Goal: Task Accomplishment & Management: Manage account settings

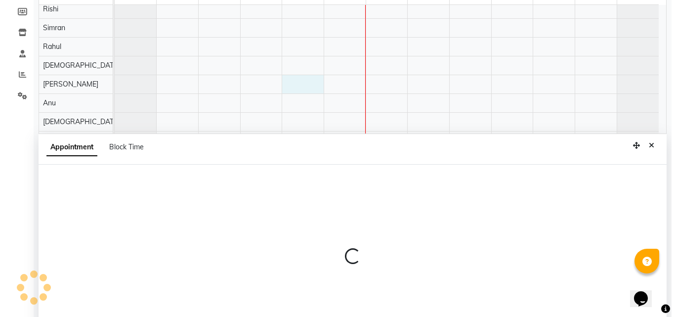
scroll to position [186, 0]
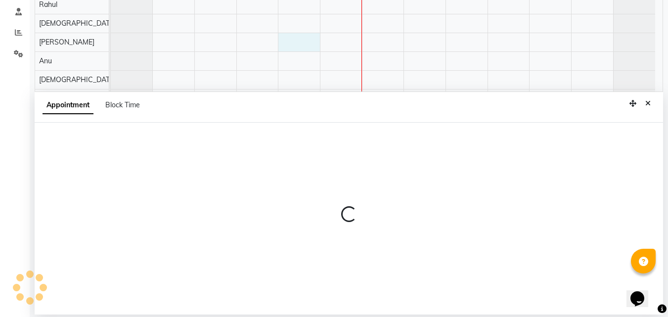
select select "71454"
select select "tentative"
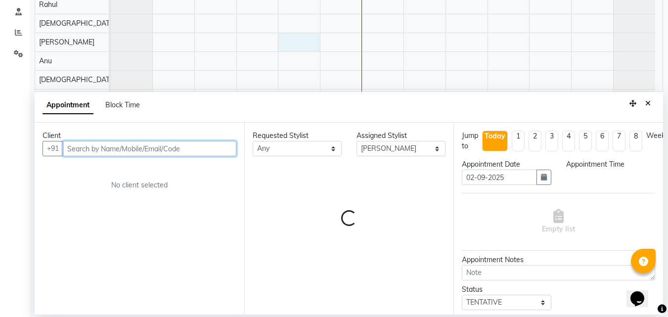
select select "720"
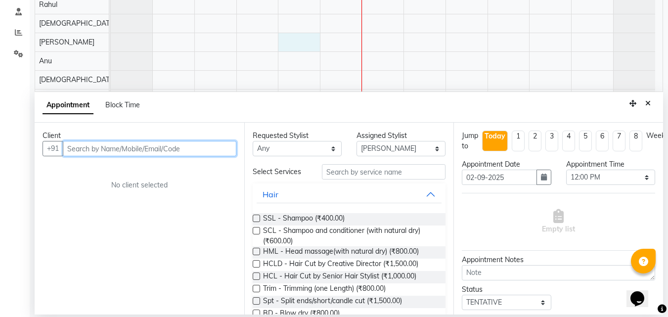
click at [106, 148] on input "text" at bounding box center [149, 148] width 173 height 15
type input "9876800844"
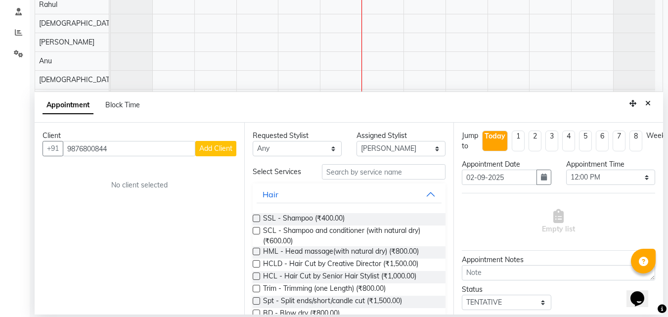
click at [224, 152] on span "Add Client" at bounding box center [215, 148] width 33 height 9
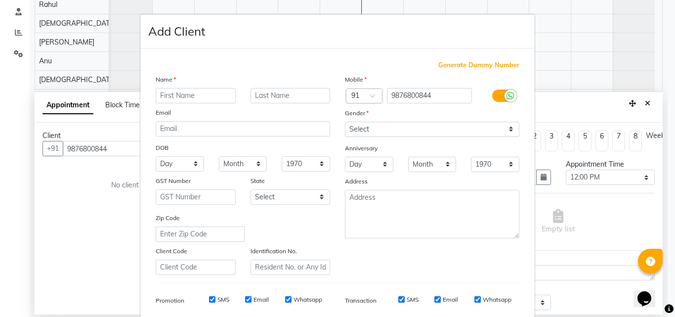
click at [196, 98] on input "text" at bounding box center [196, 95] width 80 height 15
type input "[PERSON_NAME]"
click at [482, 129] on select "Select [DEMOGRAPHIC_DATA] [DEMOGRAPHIC_DATA] Other Prefer Not To Say" at bounding box center [432, 129] width 174 height 15
select select "[DEMOGRAPHIC_DATA]"
click at [345, 122] on select "Select [DEMOGRAPHIC_DATA] [DEMOGRAPHIC_DATA] Other Prefer Not To Say" at bounding box center [432, 129] width 174 height 15
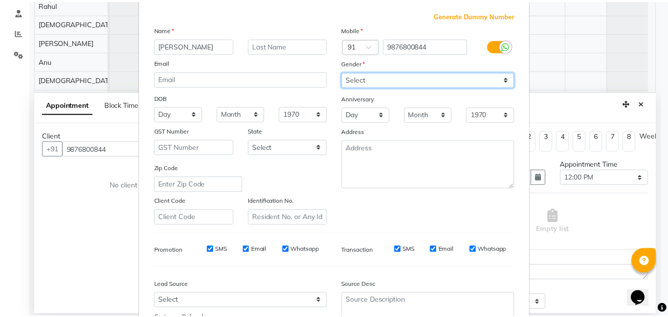
scroll to position [139, 0]
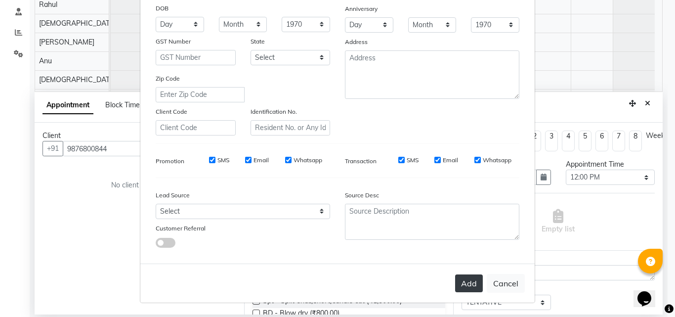
click at [457, 284] on button "Add" at bounding box center [469, 283] width 28 height 18
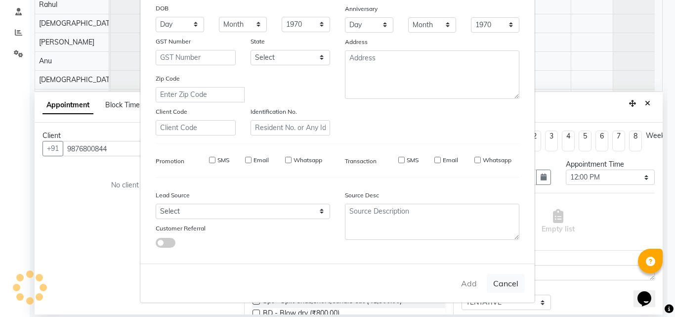
select select
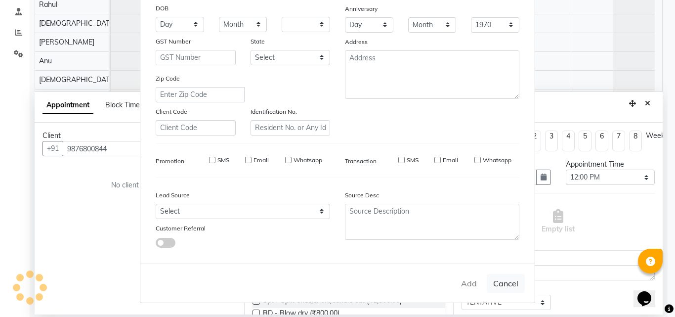
select select
checkbox input "false"
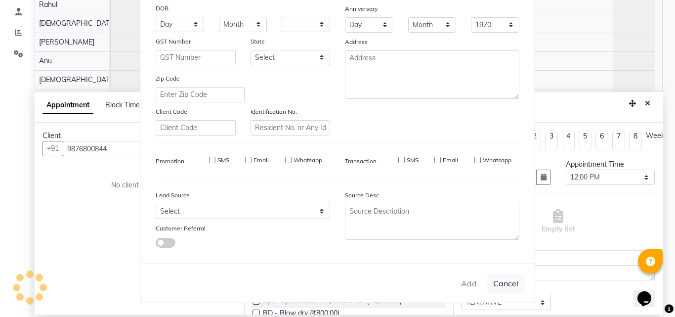
checkbox input "false"
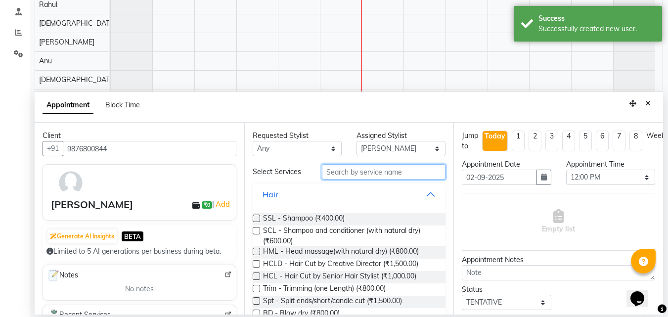
click at [351, 172] on input "text" at bounding box center [384, 171] width 124 height 15
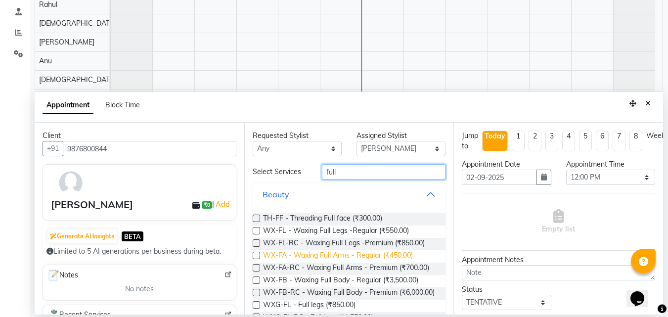
type input "full"
click at [348, 258] on span "WX-FA - Waxing Full Arms - Regular (₹450.00)" at bounding box center [338, 256] width 150 height 12
checkbox input "false"
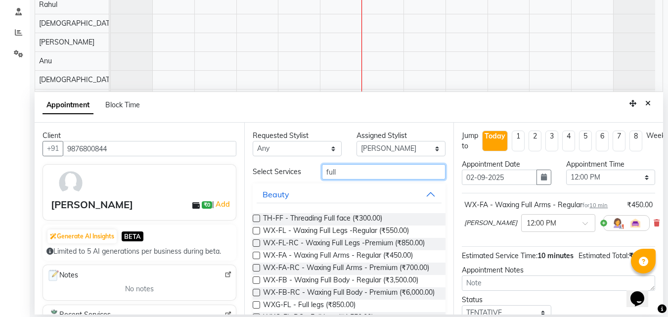
click at [367, 173] on input "full" at bounding box center [384, 171] width 124 height 15
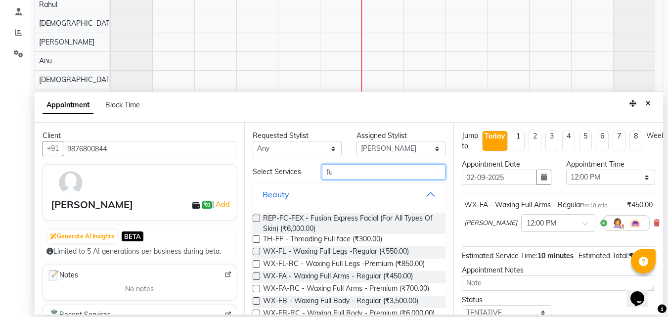
type input "f"
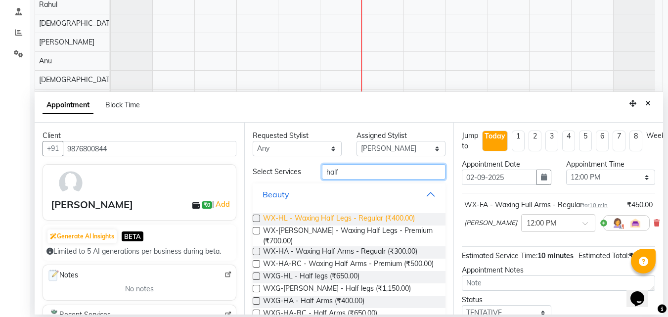
type input "half"
click at [370, 220] on span "WX-HL - Waxing Half Legs - Regular (₹400.00)" at bounding box center [339, 219] width 152 height 12
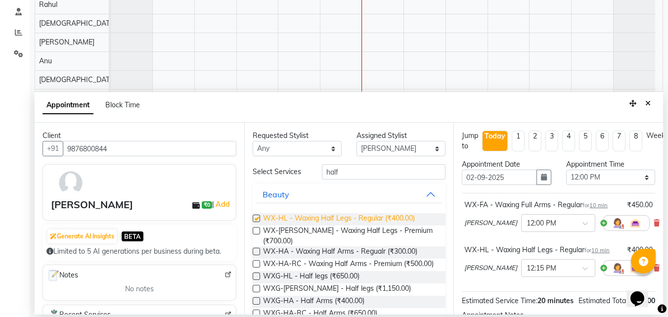
checkbox input "false"
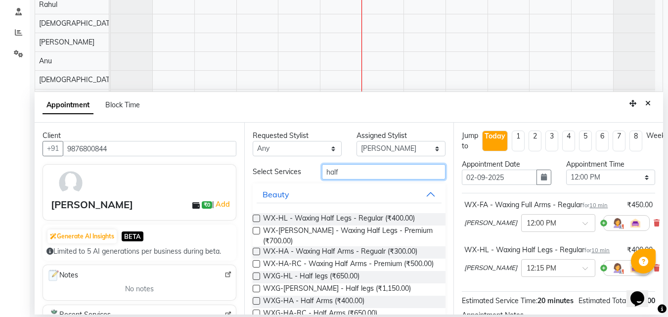
click at [394, 171] on input "half" at bounding box center [384, 171] width 124 height 15
type input "h"
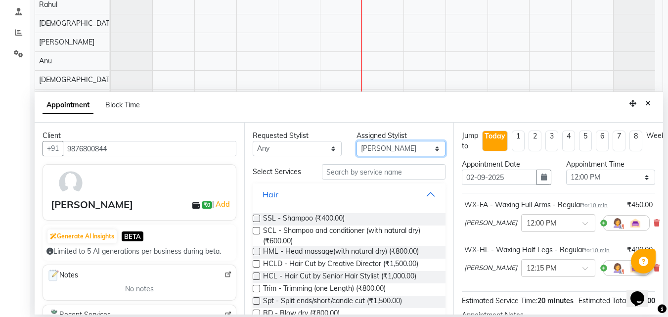
click at [393, 146] on select "Select [PERSON_NAME] [PERSON_NAME] [PERSON_NAME] [PERSON_NAME] [PERSON_NAME] [P…" at bounding box center [400, 148] width 89 height 15
select select "76901"
click at [356, 141] on select "Select [PERSON_NAME] [PERSON_NAME] [PERSON_NAME] [PERSON_NAME] [PERSON_NAME] [P…" at bounding box center [400, 148] width 89 height 15
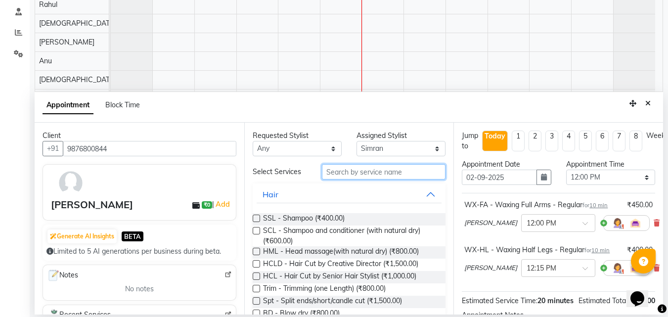
click at [370, 169] on input "text" at bounding box center [384, 171] width 124 height 15
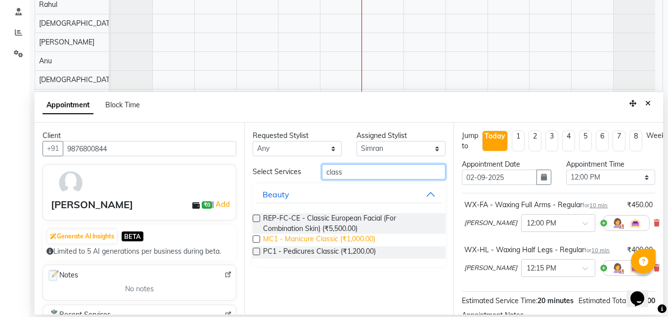
type input "class"
click at [336, 240] on span "MC1 - Manicure Classic (₹1,000.00)" at bounding box center [319, 240] width 112 height 12
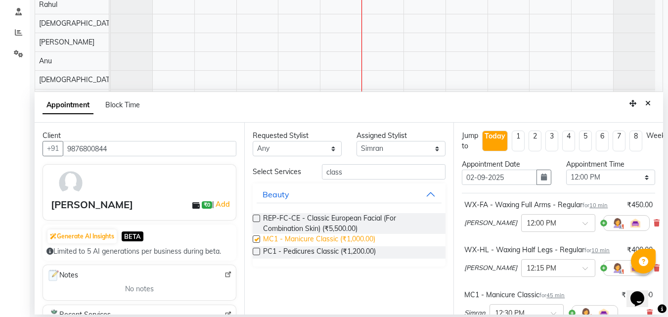
checkbox input "false"
click at [385, 154] on select "Select [PERSON_NAME] [PERSON_NAME] [PERSON_NAME] [PERSON_NAME] [PERSON_NAME] [P…" at bounding box center [400, 148] width 89 height 15
select select "71455"
click at [356, 141] on select "Select [PERSON_NAME] [PERSON_NAME] [PERSON_NAME] [PERSON_NAME] [PERSON_NAME] [P…" at bounding box center [400, 148] width 89 height 15
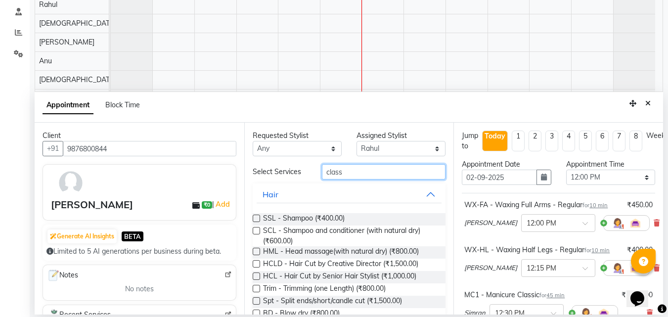
click at [386, 171] on input "class" at bounding box center [384, 171] width 124 height 15
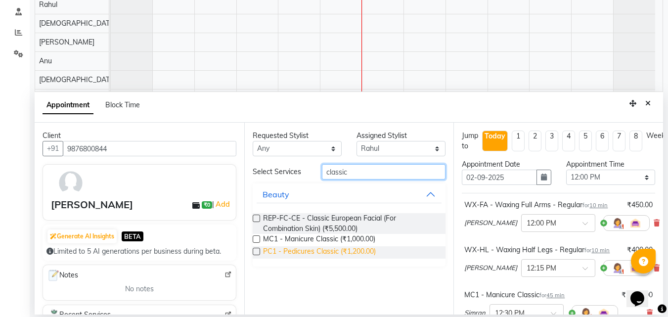
type input "classic"
click at [351, 248] on span "PC1 - Pedicures Classic (₹1,200.00)" at bounding box center [319, 252] width 113 height 12
checkbox input "false"
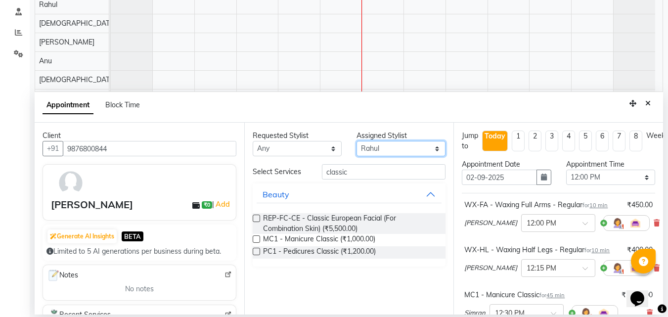
click at [368, 152] on select "Select [PERSON_NAME] [PERSON_NAME] [PERSON_NAME] [PERSON_NAME] [PERSON_NAME] [P…" at bounding box center [400, 148] width 89 height 15
select select "71454"
click at [356, 141] on select "Select [PERSON_NAME] [PERSON_NAME] [PERSON_NAME] [PERSON_NAME] [PERSON_NAME] [P…" at bounding box center [400, 148] width 89 height 15
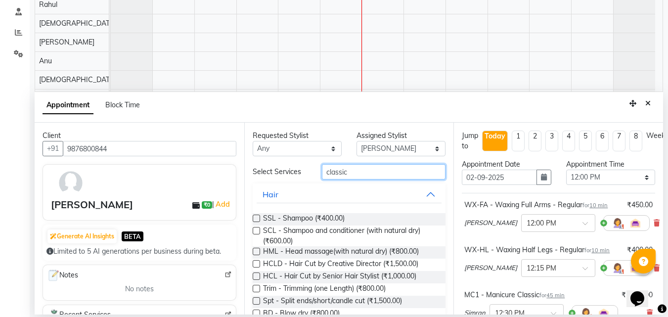
drag, startPoint x: 358, startPoint y: 174, endPoint x: 320, endPoint y: 167, distance: 38.8
click at [323, 167] on input "classic" at bounding box center [384, 171] width 124 height 15
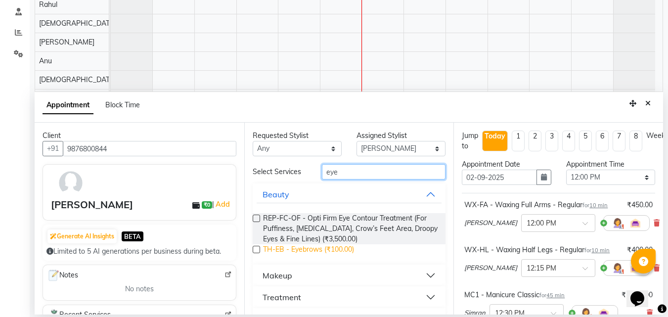
type input "eye"
click at [337, 250] on span "TH-EB - Eyebrows (₹100.00)" at bounding box center [308, 250] width 91 height 12
checkbox input "false"
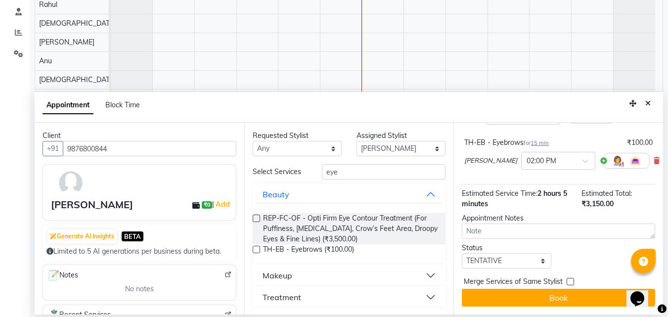
scroll to position [250, 0]
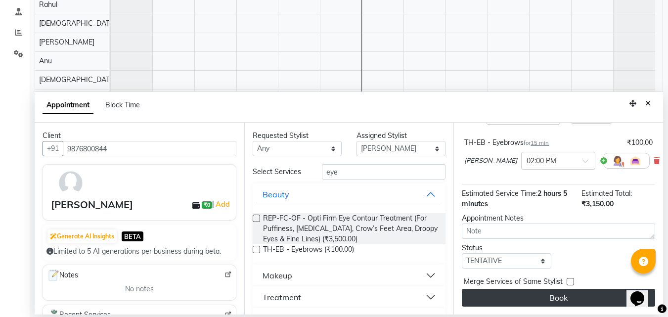
click at [547, 289] on button "Book" at bounding box center [558, 298] width 193 height 18
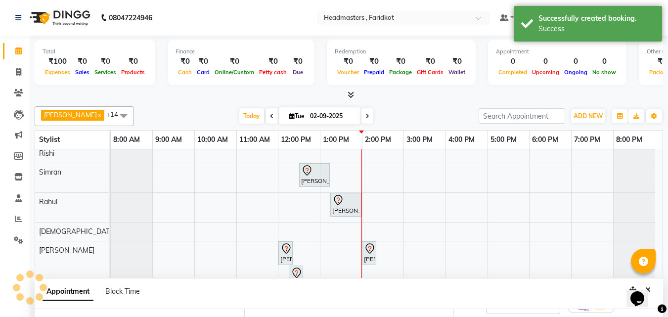
scroll to position [260, 0]
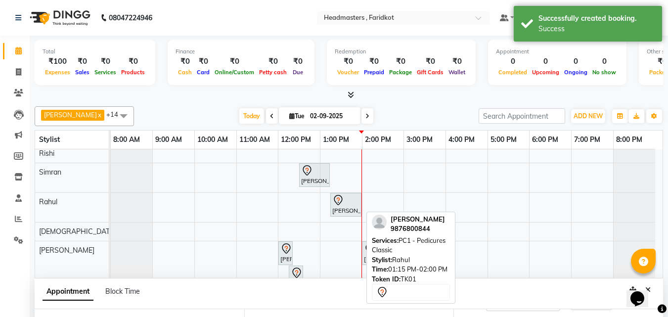
click at [339, 206] on div "[PERSON_NAME], TK01, 01:15 PM-02:00 PM, PC1 - Pedicures Classic" at bounding box center [345, 204] width 29 height 21
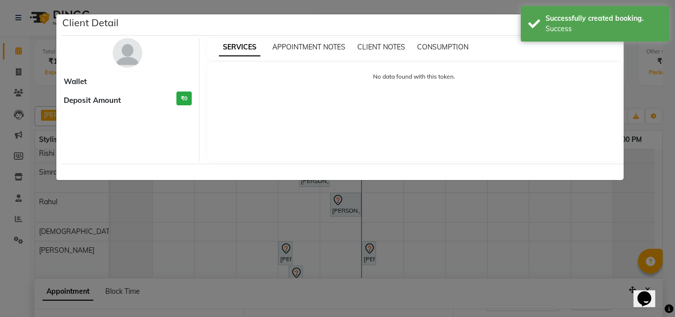
select select "7"
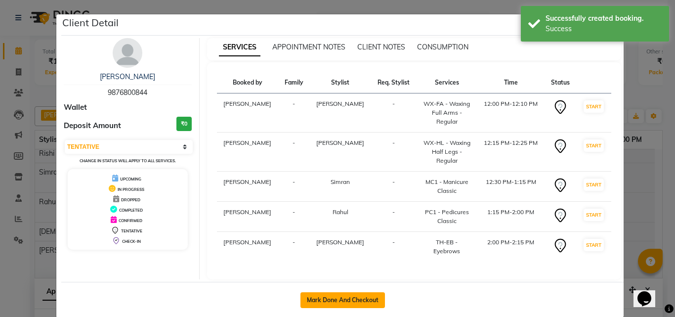
click at [331, 292] on button "Mark Done And Checkout" at bounding box center [343, 300] width 85 height 16
select select "service"
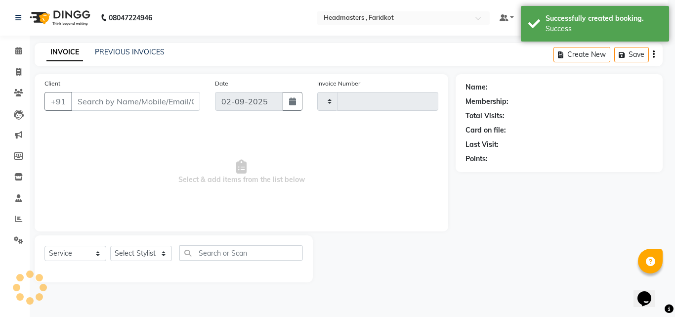
type input "1122"
select select "7919"
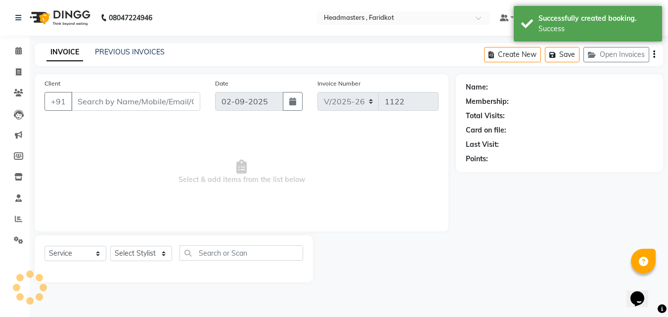
type input "9876800844"
select select "76901"
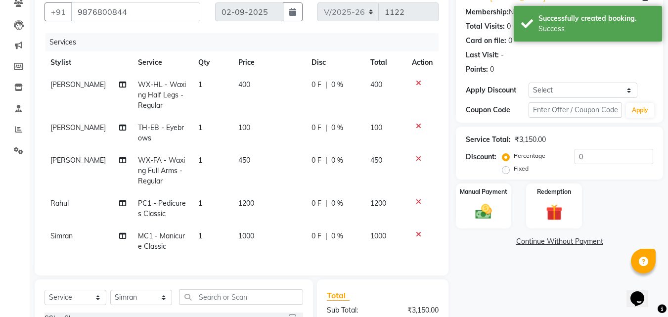
scroll to position [148, 0]
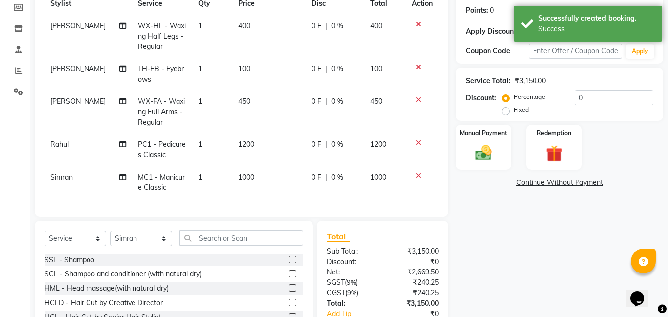
click at [333, 141] on span "0 %" at bounding box center [337, 144] width 12 height 10
select select "71455"
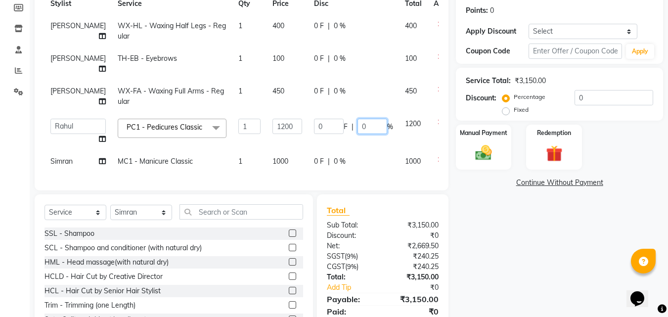
click at [362, 124] on input "0" at bounding box center [372, 126] width 30 height 15
type input "050"
click at [317, 163] on tbody "[PERSON_NAME] WX-HL - Waxing Half Legs - Regular 1 400 0 F | 0 % 400 [PERSON_NA…" at bounding box center [252, 94] width 416 height 158
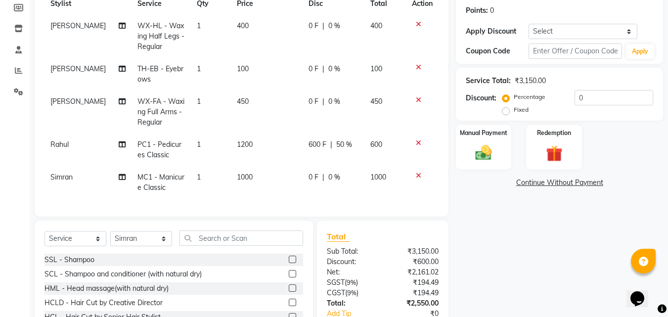
click at [332, 176] on span "0 %" at bounding box center [334, 177] width 12 height 10
select select "76901"
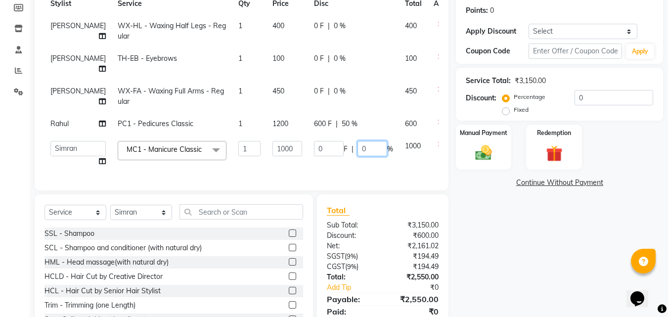
click at [357, 144] on input "0" at bounding box center [372, 148] width 30 height 15
type input "050"
click at [318, 92] on td "0 F | 0 %" at bounding box center [353, 96] width 91 height 33
select select "71454"
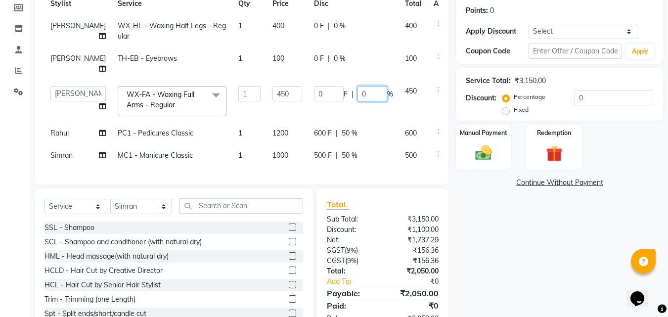
click at [358, 94] on input "0" at bounding box center [372, 93] width 30 height 15
type input "030"
click at [315, 23] on div "0 F | 0 %" at bounding box center [353, 26] width 79 height 10
select select "71454"
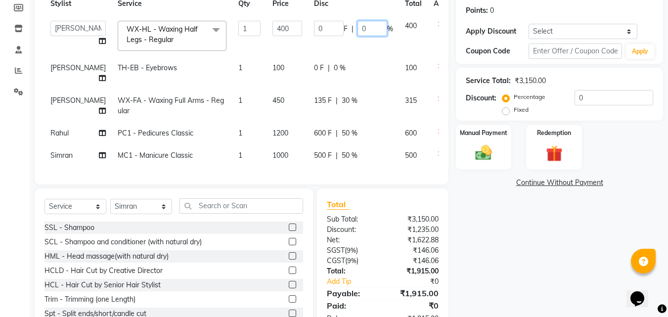
click at [357, 32] on input "0" at bounding box center [372, 28] width 30 height 15
type input "030"
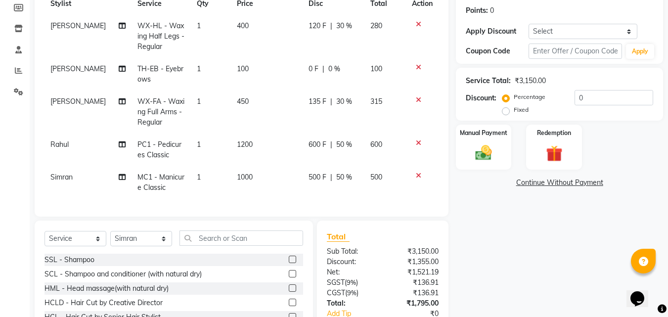
click at [258, 67] on td "100" at bounding box center [267, 74] width 72 height 33
select select "71454"
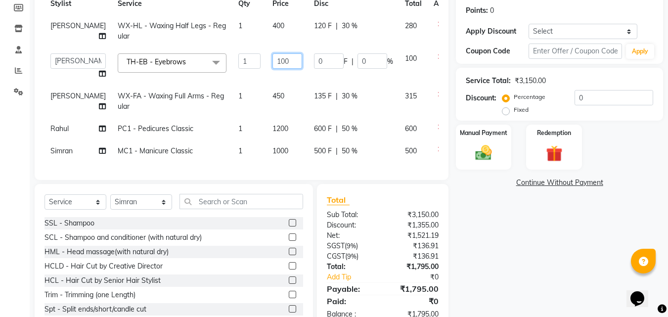
click at [272, 61] on input "100" at bounding box center [287, 60] width 30 height 15
click at [272, 63] on input "100" at bounding box center [287, 60] width 30 height 15
type input "130"
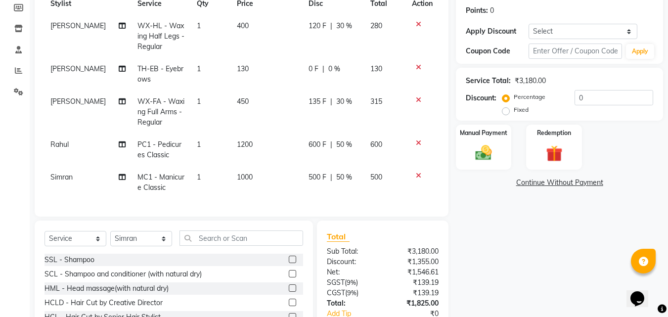
click at [478, 276] on div "Name: [PERSON_NAME] Membership: No Active Membership Total Visits: 0 Card on fi…" at bounding box center [563, 146] width 215 height 440
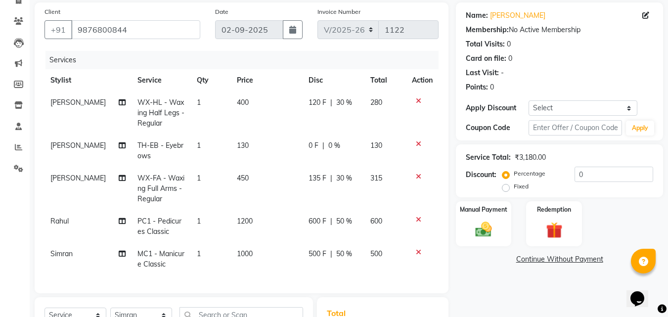
scroll to position [121, 0]
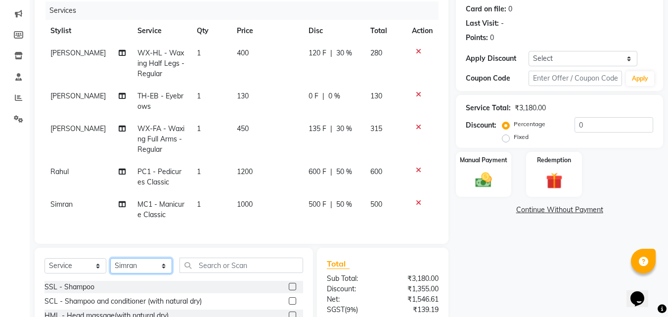
click at [132, 273] on select "Select Stylist [PERSON_NAME] [PERSON_NAME] [PERSON_NAME] [PERSON_NAME] [PERSON_…" at bounding box center [141, 265] width 62 height 15
select select "85170"
click at [110, 265] on select "Select Stylist [PERSON_NAME] [PERSON_NAME] [PERSON_NAME] [PERSON_NAME] [PERSON_…" at bounding box center [141, 265] width 62 height 15
click at [236, 273] on input "text" at bounding box center [241, 265] width 124 height 15
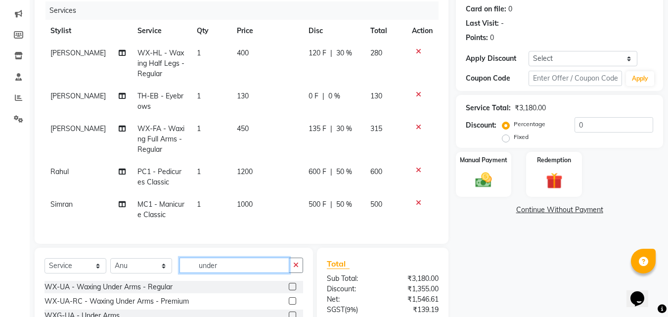
type input "under"
click at [289, 290] on label at bounding box center [292, 286] width 7 height 7
click at [289, 290] on input "checkbox" at bounding box center [292, 287] width 6 height 6
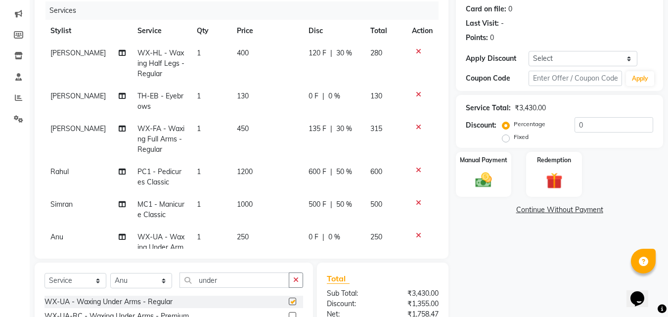
checkbox input "false"
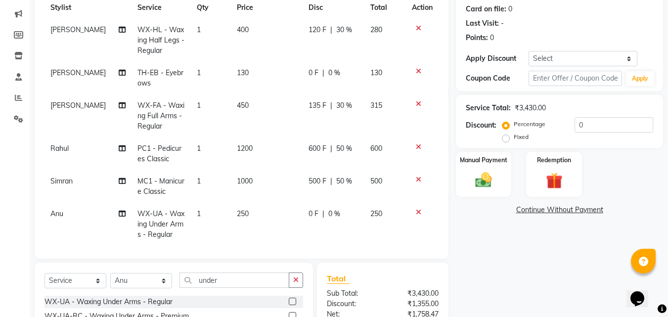
scroll to position [36, 0]
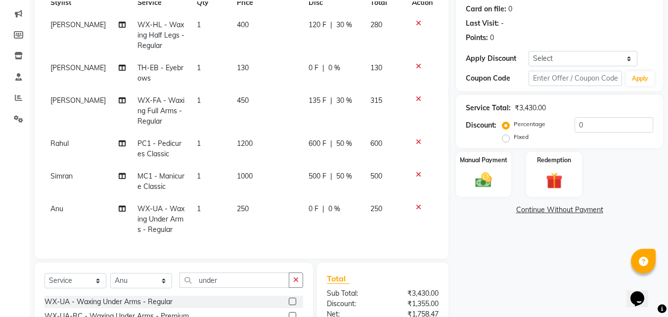
click at [329, 204] on span "0 %" at bounding box center [334, 209] width 12 height 10
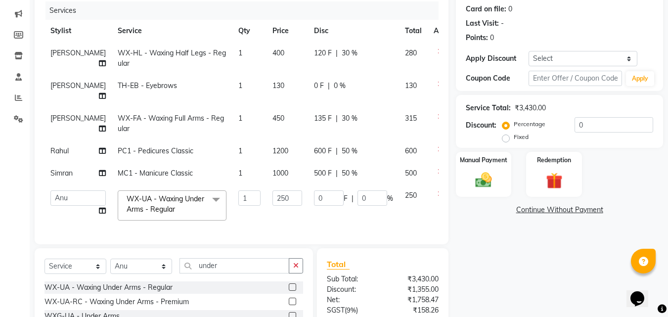
scroll to position [0, 0]
click at [357, 195] on input "0" at bounding box center [372, 197] width 30 height 15
type input "030"
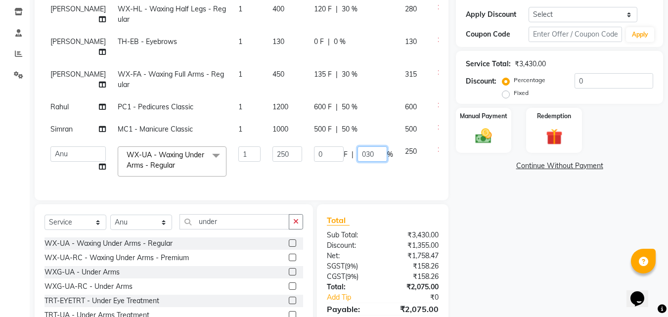
scroll to position [220, 0]
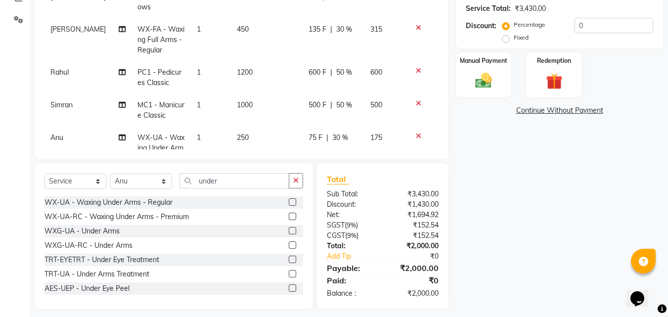
click at [507, 266] on div "Name: [PERSON_NAME] Membership: No Active Membership Total Visits: 0 Card on fi…" at bounding box center [563, 81] width 215 height 455
click at [478, 88] on img at bounding box center [484, 81] width 28 height 20
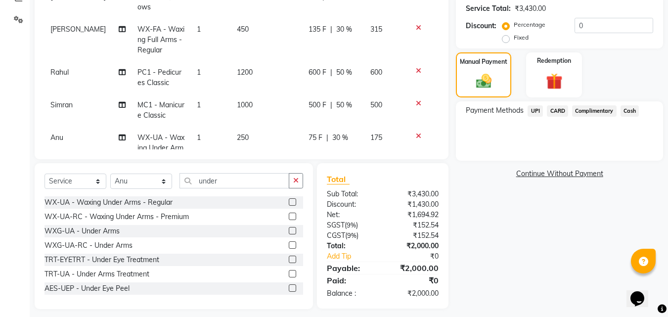
click at [538, 118] on div "UPI" at bounding box center [532, 111] width 19 height 13
click at [534, 113] on span "UPI" at bounding box center [534, 110] width 15 height 11
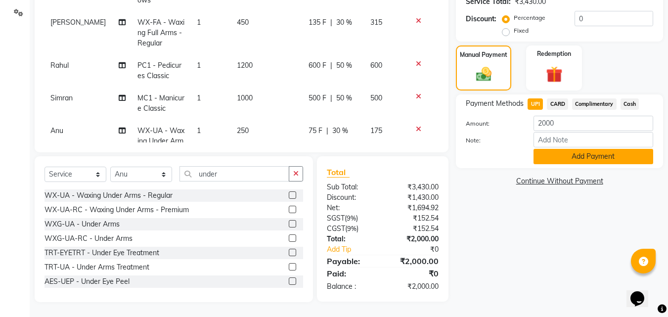
click at [550, 157] on button "Add Payment" at bounding box center [593, 156] width 120 height 15
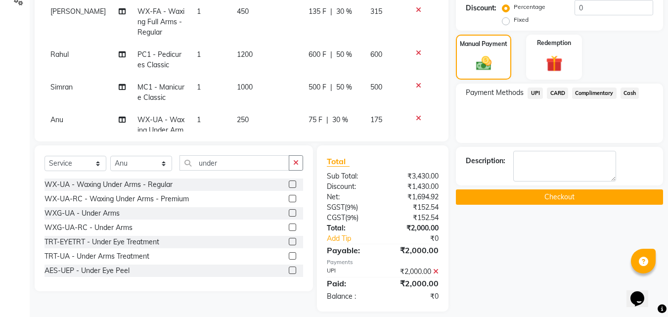
scroll to position [248, 0]
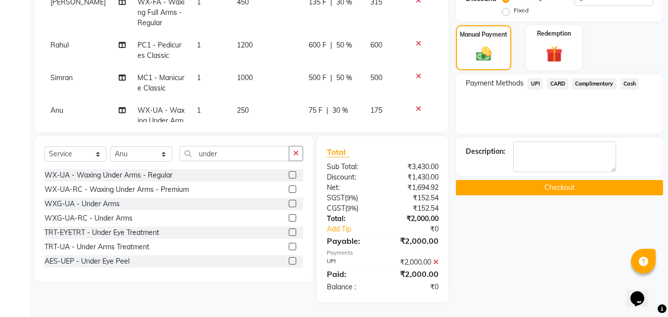
click at [541, 190] on button "Checkout" at bounding box center [559, 187] width 207 height 15
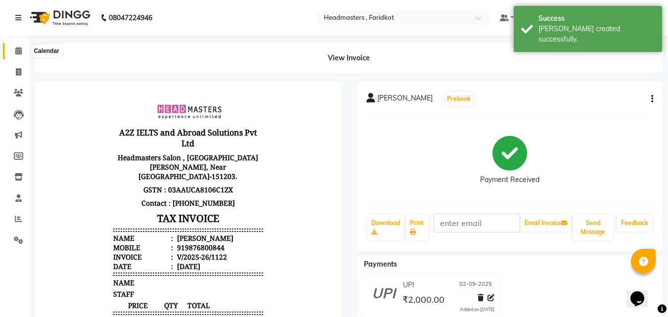
click at [11, 50] on span at bounding box center [18, 50] width 17 height 11
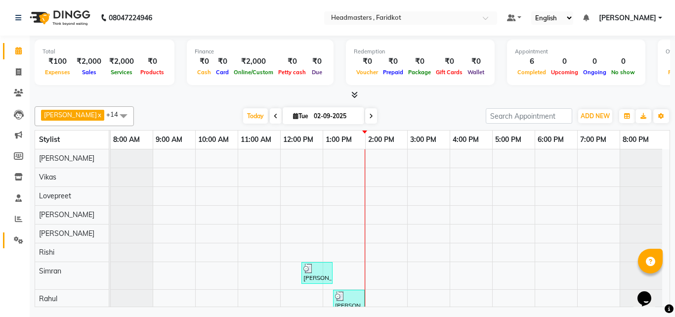
click at [16, 234] on link "Settings" at bounding box center [15, 240] width 24 height 16
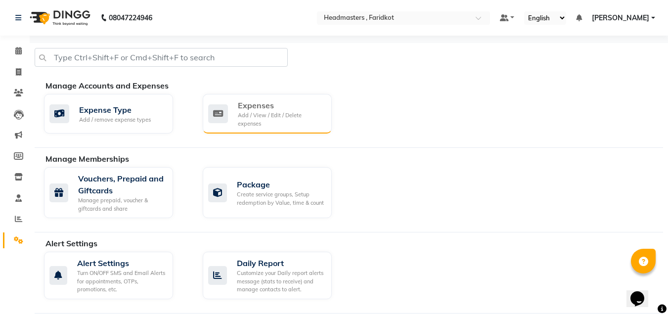
click at [266, 113] on div "Add / View / Edit / Delete expenses" at bounding box center [281, 119] width 86 height 16
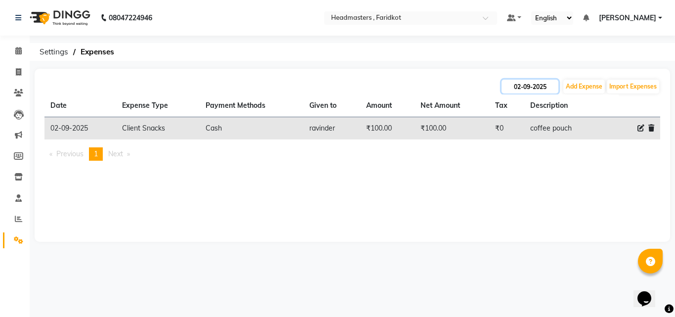
click at [519, 87] on input "02-09-2025" at bounding box center [530, 87] width 57 height 14
select select "9"
select select "2025"
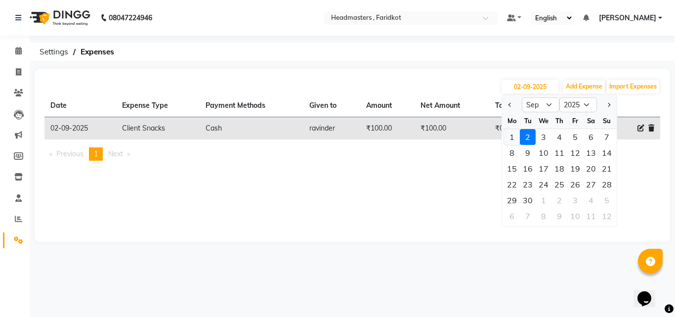
click at [510, 135] on div "1" at bounding box center [512, 137] width 16 height 16
type input "01-09-2025"
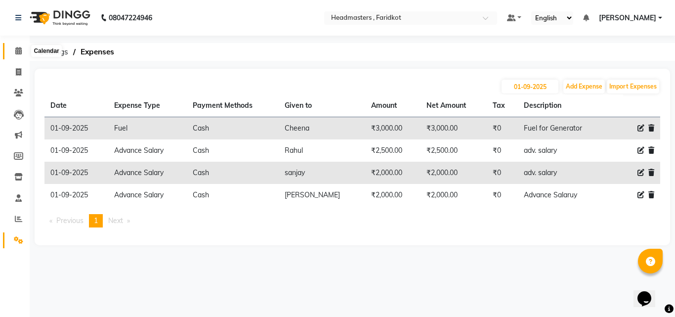
click at [20, 48] on icon at bounding box center [18, 50] width 6 height 7
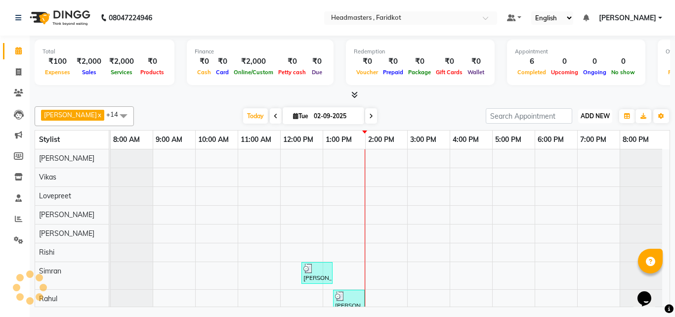
click at [602, 114] on span "ADD NEW" at bounding box center [595, 115] width 29 height 7
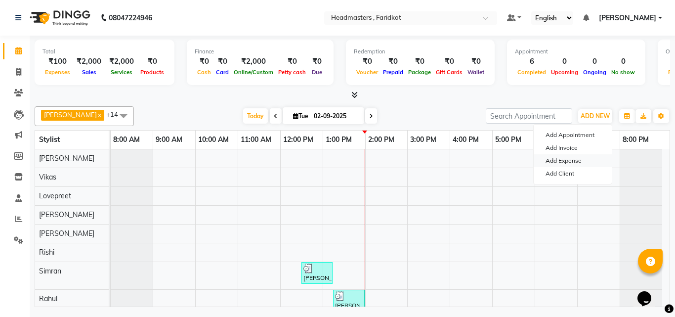
click at [564, 157] on link "Add Expense" at bounding box center [573, 160] width 78 height 13
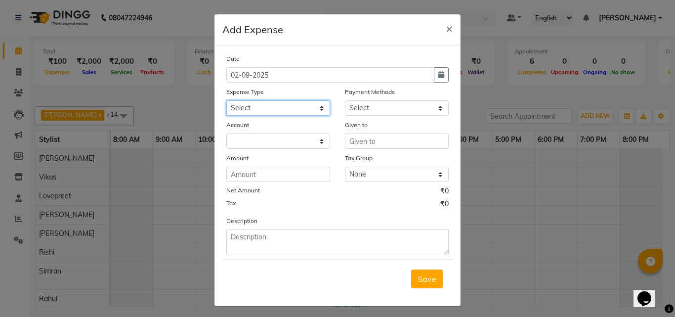
click at [270, 105] on select "Select Advance Salary Bank charges Car maintenance Cash transfer to bank Cash t…" at bounding box center [278, 107] width 104 height 15
select select "17179"
click at [226, 100] on select "Select Advance Salary Bank charges Car maintenance Cash transfer to bank Cash t…" at bounding box center [278, 107] width 104 height 15
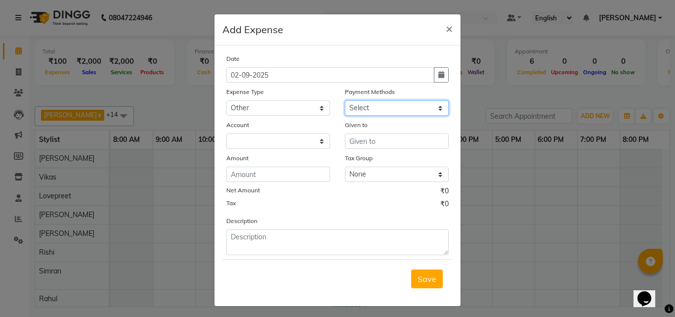
click at [370, 111] on select "Select UPI CARD Complimentary Voucher Wallet Package Prepaid Cash" at bounding box center [397, 107] width 104 height 15
select select "116"
click at [345, 100] on select "Select UPI CARD Complimentary Voucher Wallet Package Prepaid Cash" at bounding box center [397, 107] width 104 height 15
select select "7068"
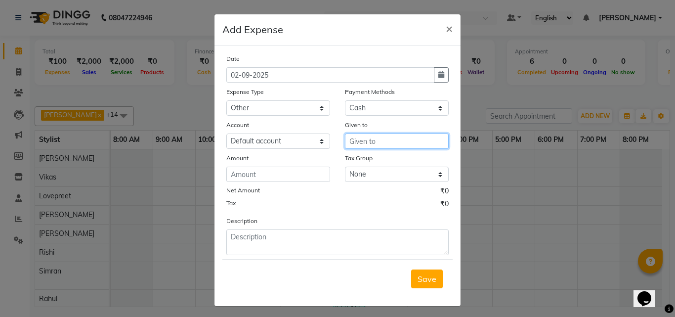
click at [361, 140] on input "text" at bounding box center [397, 140] width 104 height 15
type input "navii"
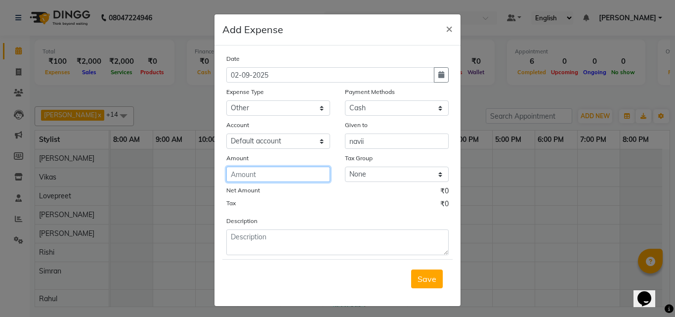
click at [318, 177] on input "number" at bounding box center [278, 174] width 104 height 15
type input "1200"
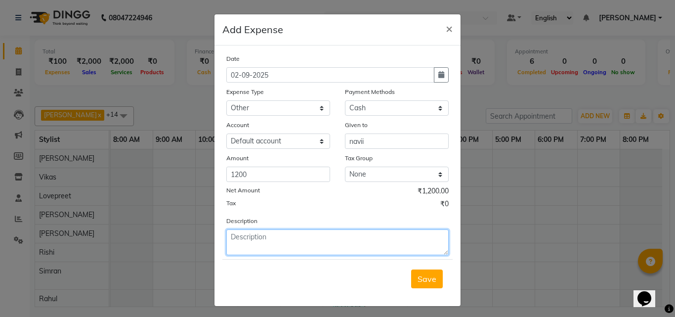
click at [300, 246] on textarea at bounding box center [337, 242] width 222 height 26
type textarea "insta boost"
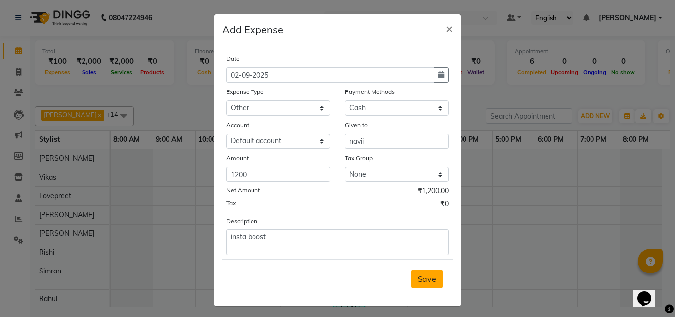
click at [424, 276] on span "Save" at bounding box center [427, 279] width 19 height 10
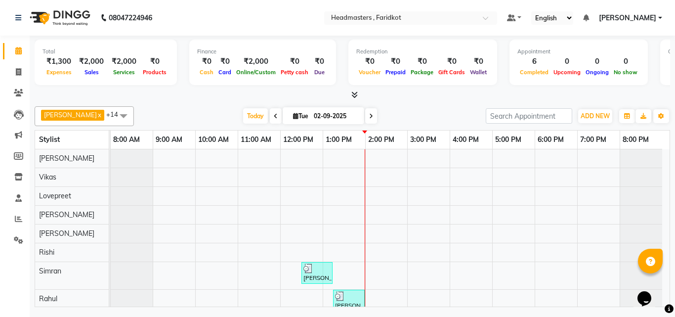
click at [356, 98] on icon at bounding box center [354, 94] width 6 height 7
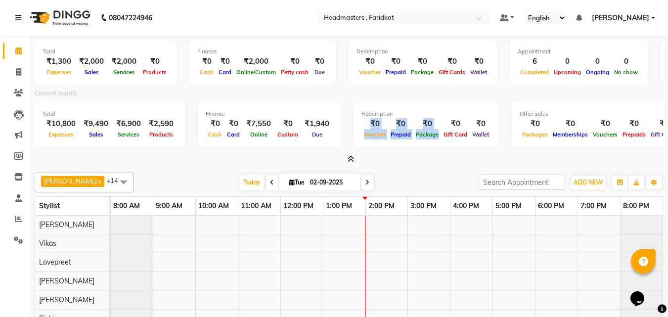
drag, startPoint x: 442, startPoint y: 121, endPoint x: 355, endPoint y: 126, distance: 87.1
click at [361, 126] on div "₹0 Voucher ₹0 Prepaid ₹0 Package ₹0 Gift Card ₹0 Wallet" at bounding box center [426, 129] width 130 height 22
click at [362, 119] on div "₹0" at bounding box center [374, 123] width 27 height 11
click at [379, 130] on div "Voucher" at bounding box center [374, 134] width 27 height 10
click at [378, 143] on div "Redemption ₹0 Voucher ₹0 Prepaid ₹0 Package ₹0 Gift Card ₹0 Wallet" at bounding box center [426, 124] width 146 height 45
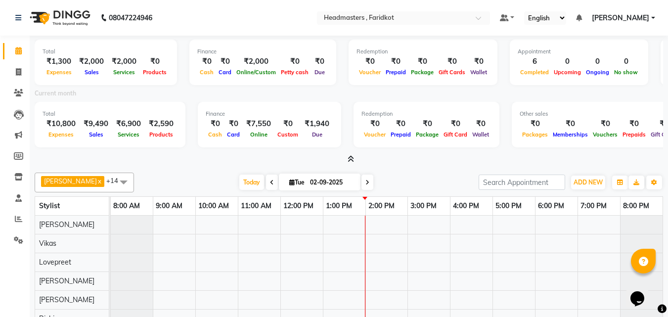
click at [375, 129] on div "Voucher" at bounding box center [374, 134] width 27 height 10
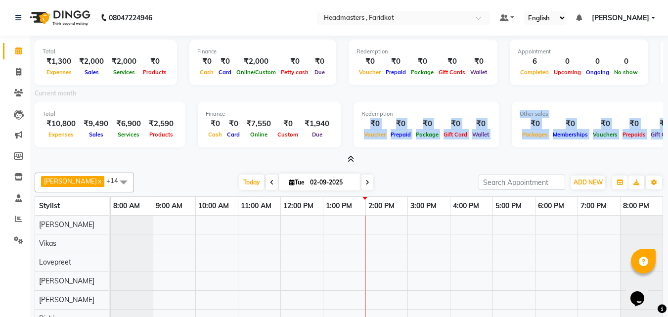
drag, startPoint x: 365, startPoint y: 121, endPoint x: 593, endPoint y: 152, distance: 229.9
click at [593, 152] on div "Total ₹1,300 Expenses ₹2,000 Sales ₹2,000 Services ₹0 Products Finance ₹0 Cash …" at bounding box center [349, 100] width 628 height 129
click at [564, 133] on span "Memberships" at bounding box center [570, 134] width 40 height 7
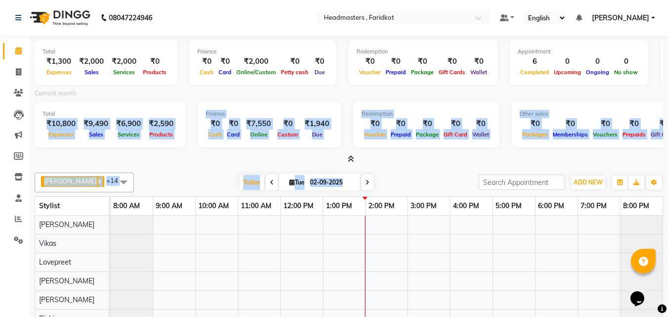
drag, startPoint x: 43, startPoint y: 120, endPoint x: 398, endPoint y: 157, distance: 357.3
click at [387, 161] on div "Total ₹1,300 Expenses ₹2,000 Sales ₹2,000 Services ₹0 Products Finance ₹0 Cash …" at bounding box center [349, 100] width 628 height 129
click at [520, 111] on div "Other sales" at bounding box center [599, 114] width 160 height 8
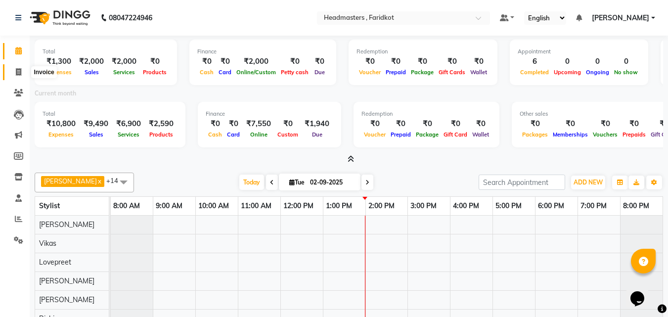
click at [22, 73] on span at bounding box center [18, 72] width 17 height 11
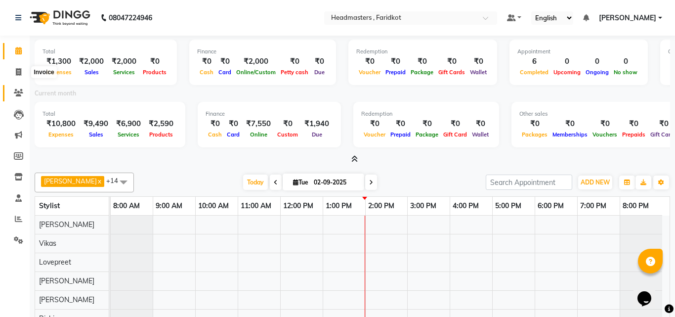
select select "7919"
select select "service"
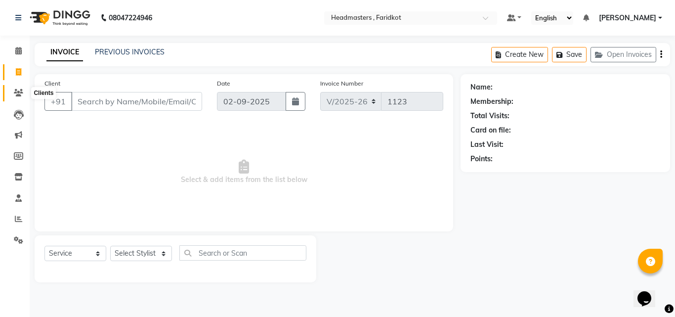
click at [19, 93] on icon at bounding box center [18, 92] width 9 height 7
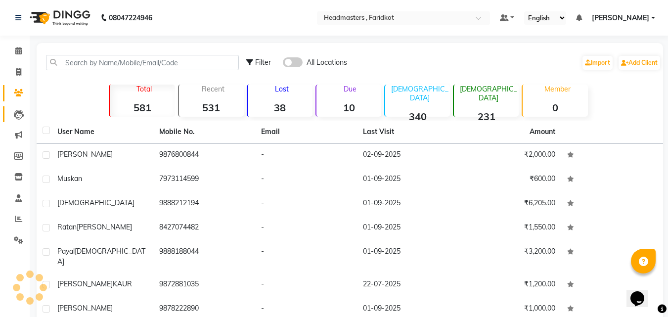
click at [13, 122] on link "Leads" at bounding box center [15, 114] width 24 height 16
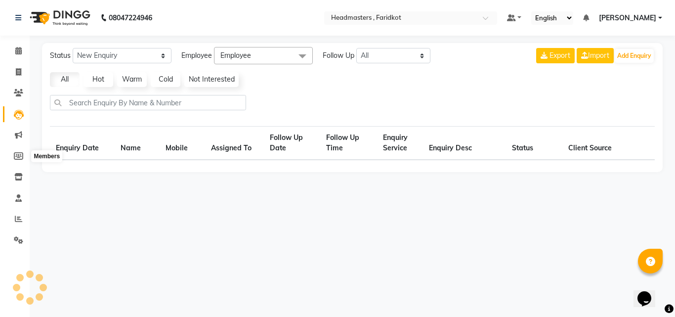
select select "10"
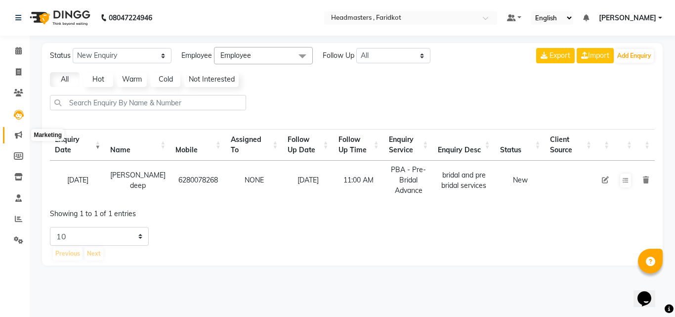
click at [16, 131] on icon at bounding box center [18, 134] width 7 height 7
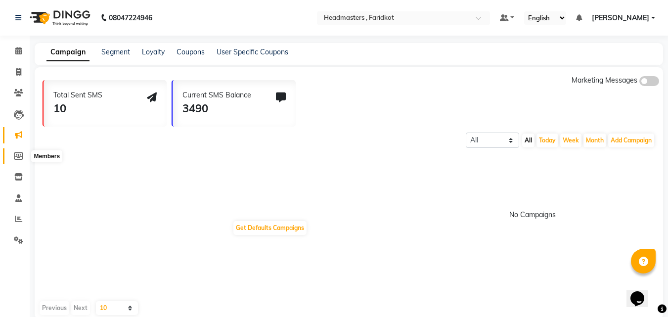
click at [17, 158] on icon at bounding box center [18, 155] width 9 height 7
select select
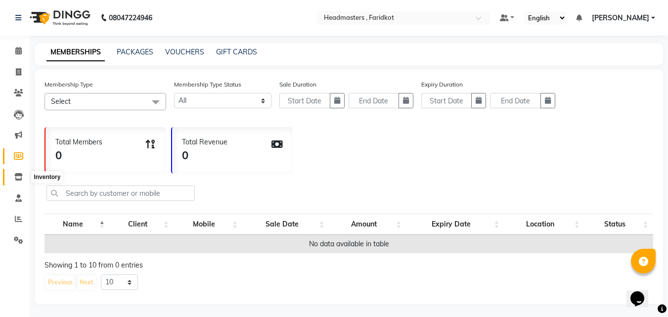
click at [12, 177] on span at bounding box center [18, 177] width 17 height 11
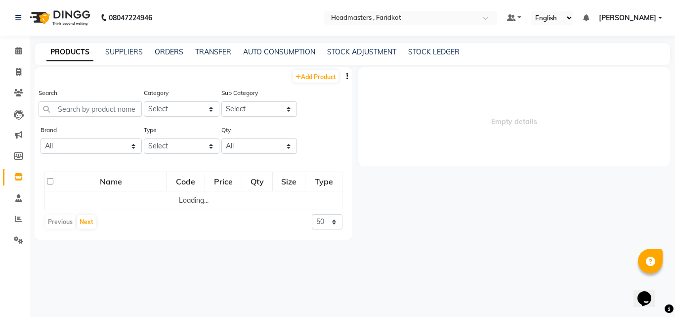
drag, startPoint x: 12, startPoint y: 177, endPoint x: 10, endPoint y: 186, distance: 9.7
click at [10, 186] on li "Inventory" at bounding box center [15, 177] width 30 height 21
select select
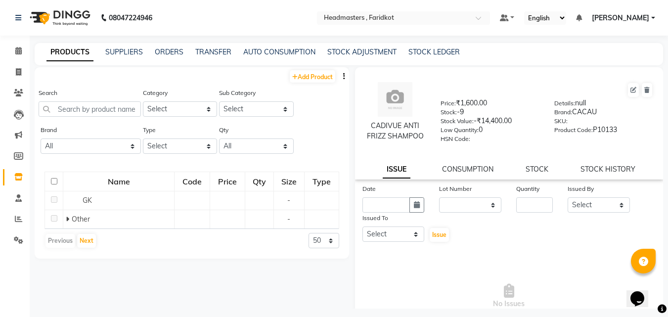
click at [22, 206] on li "Staff" at bounding box center [15, 198] width 30 height 21
click at [11, 194] on span at bounding box center [18, 198] width 17 height 11
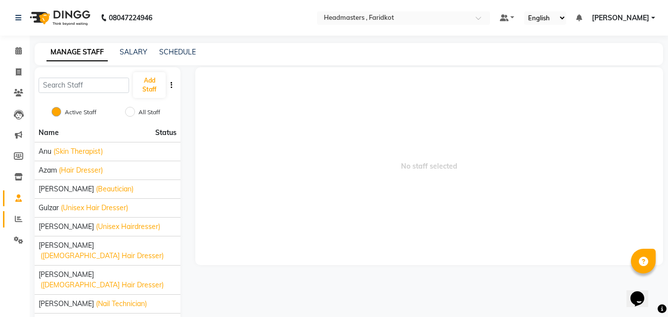
click at [20, 213] on link "Reports" at bounding box center [15, 219] width 24 height 16
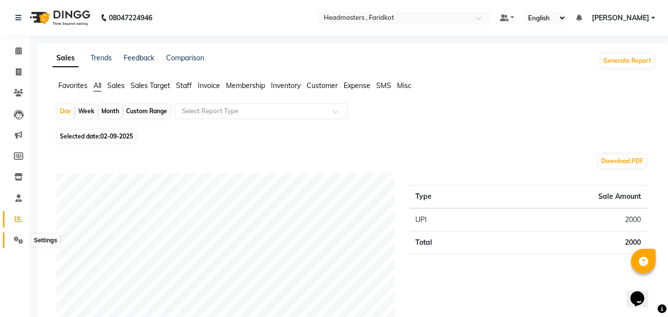
click at [19, 239] on icon at bounding box center [18, 239] width 9 height 7
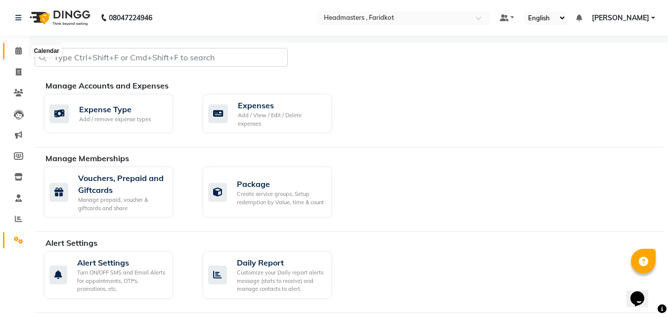
click at [24, 52] on span at bounding box center [18, 50] width 17 height 11
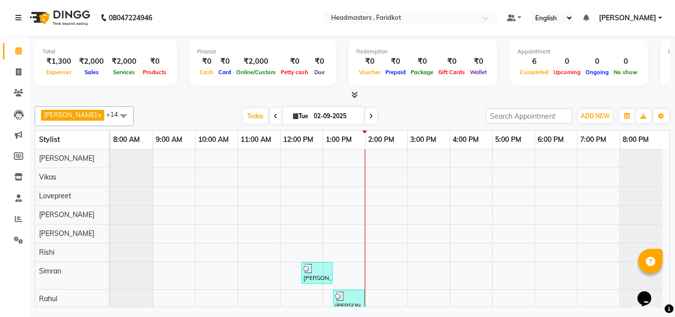
click at [357, 94] on icon at bounding box center [354, 94] width 6 height 7
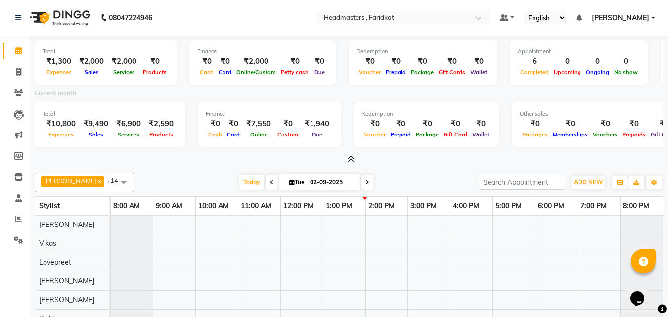
click at [346, 156] on span at bounding box center [349, 159] width 10 height 10
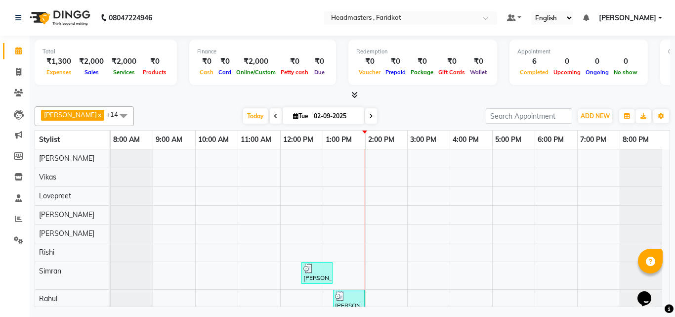
click at [356, 98] on icon at bounding box center [354, 94] width 6 height 7
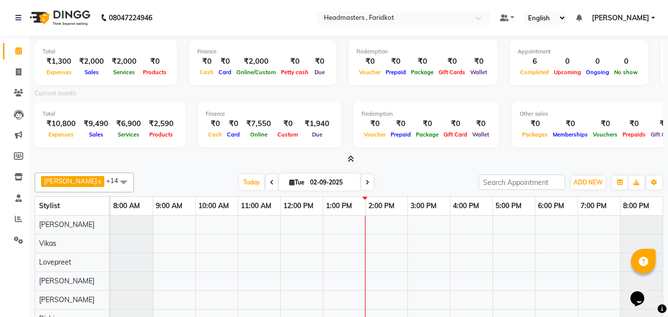
click at [348, 156] on icon at bounding box center [350, 158] width 6 height 7
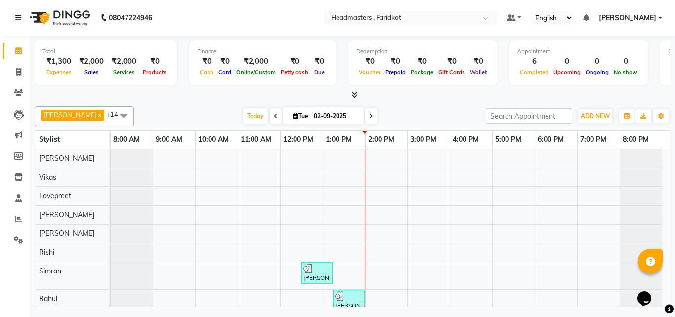
click at [353, 94] on icon at bounding box center [354, 94] width 6 height 7
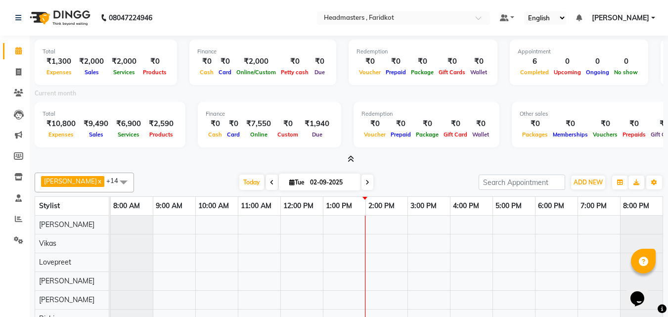
click at [350, 161] on icon at bounding box center [350, 158] width 6 height 7
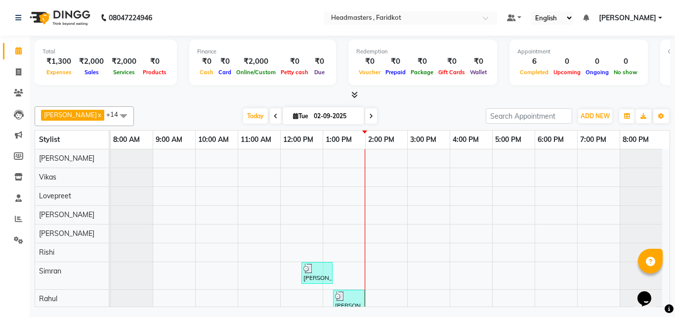
click at [372, 91] on div at bounding box center [353, 95] width 636 height 10
click at [358, 94] on div at bounding box center [353, 95] width 636 height 10
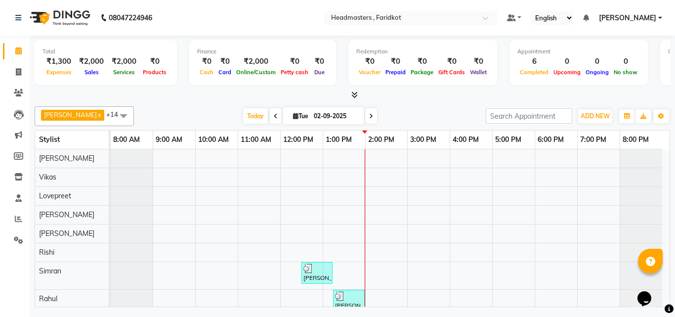
click at [356, 94] on icon at bounding box center [354, 94] width 6 height 7
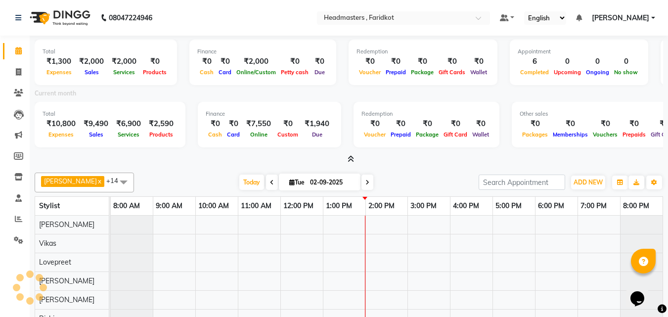
click at [341, 160] on div at bounding box center [349, 159] width 628 height 10
click at [346, 162] on span at bounding box center [349, 159] width 10 height 10
